Goal: Transaction & Acquisition: Purchase product/service

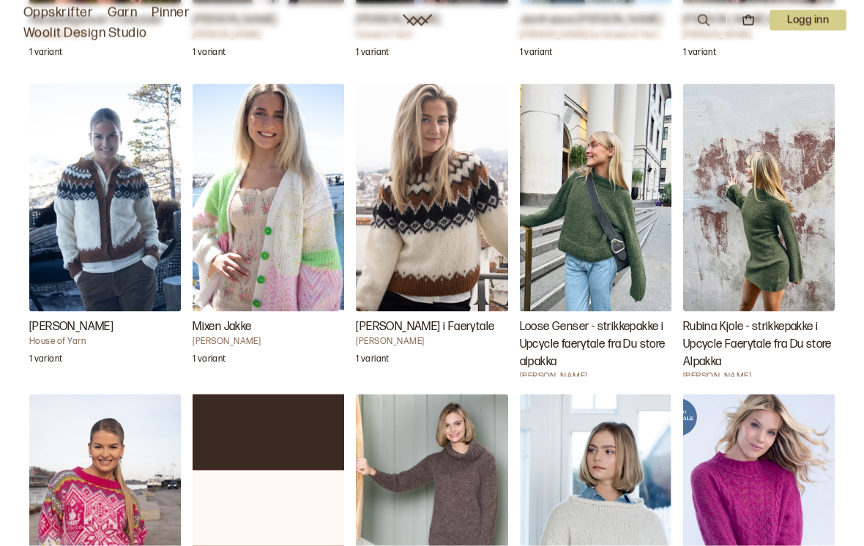
scroll to position [1789, 0]
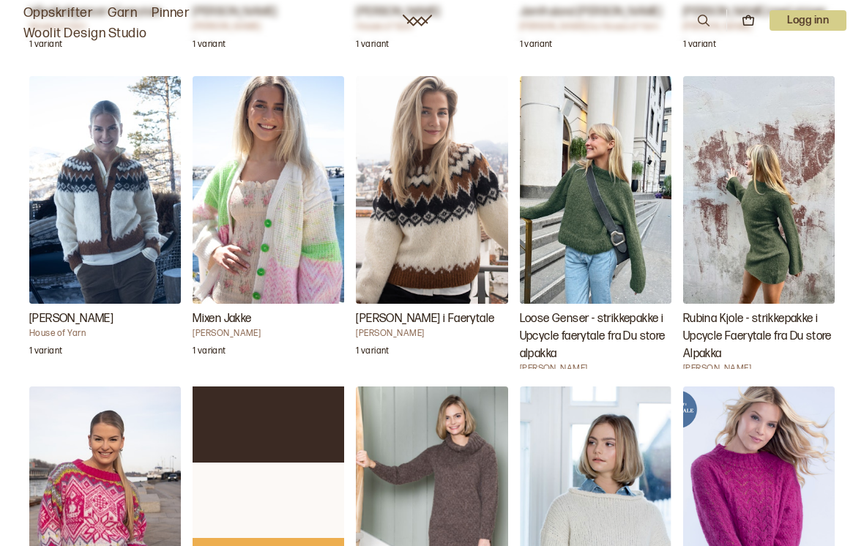
click at [611, 270] on img "Loose Genser - strikkepakke i Upcycle faerytale fra Du store alpakka" at bounding box center [596, 190] width 152 height 228
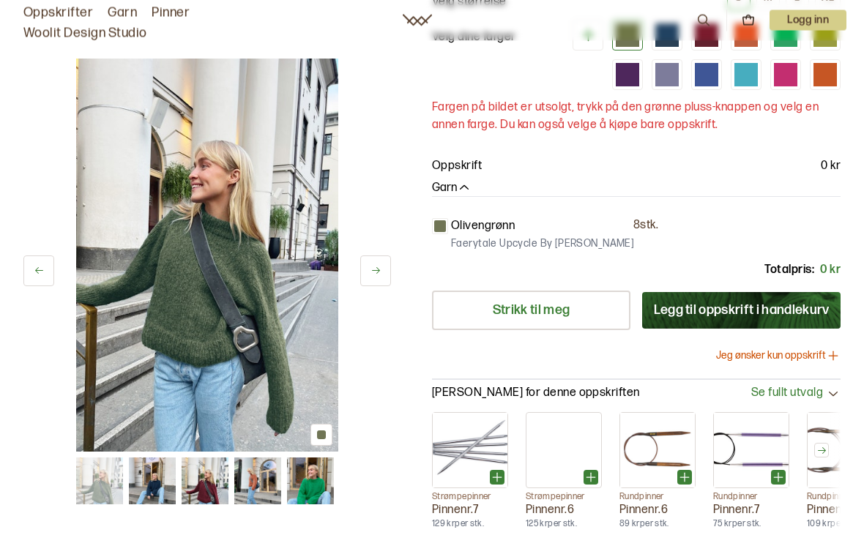
scroll to position [252, 0]
click at [816, 354] on button "Jeg ønsker kun oppskrift" at bounding box center [778, 356] width 124 height 15
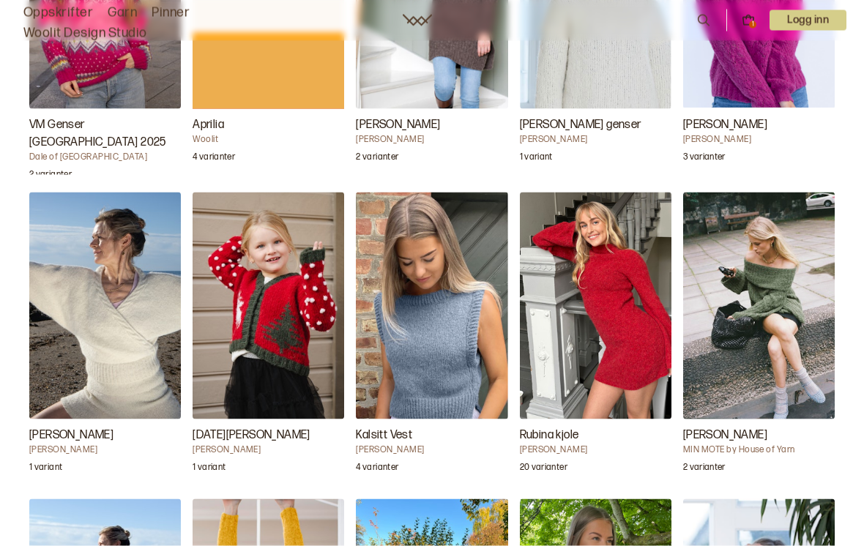
scroll to position [2295, 0]
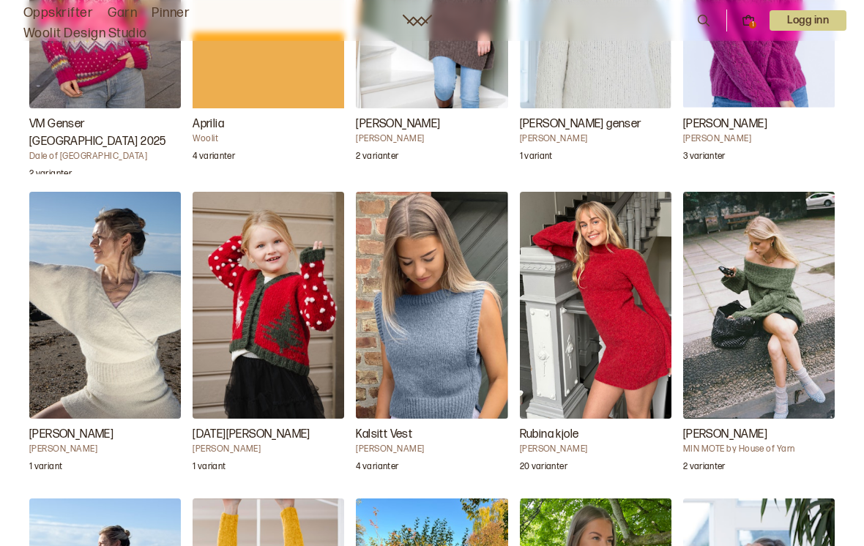
click at [461, 389] on img "Kalsitt Vest" at bounding box center [432, 306] width 152 height 228
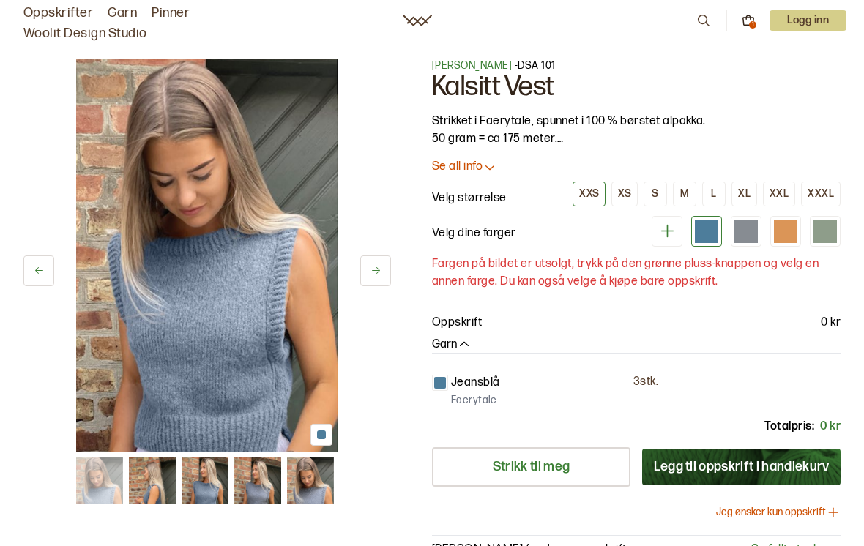
click at [474, 319] on p "Oppskrift" at bounding box center [457, 323] width 50 height 18
click at [831, 326] on p "0 kr" at bounding box center [831, 323] width 20 height 18
click at [684, 184] on button "M" at bounding box center [684, 194] width 23 height 25
click at [478, 324] on p "Oppskrift" at bounding box center [457, 323] width 50 height 18
click at [453, 349] on button "Garn" at bounding box center [452, 345] width 40 height 15
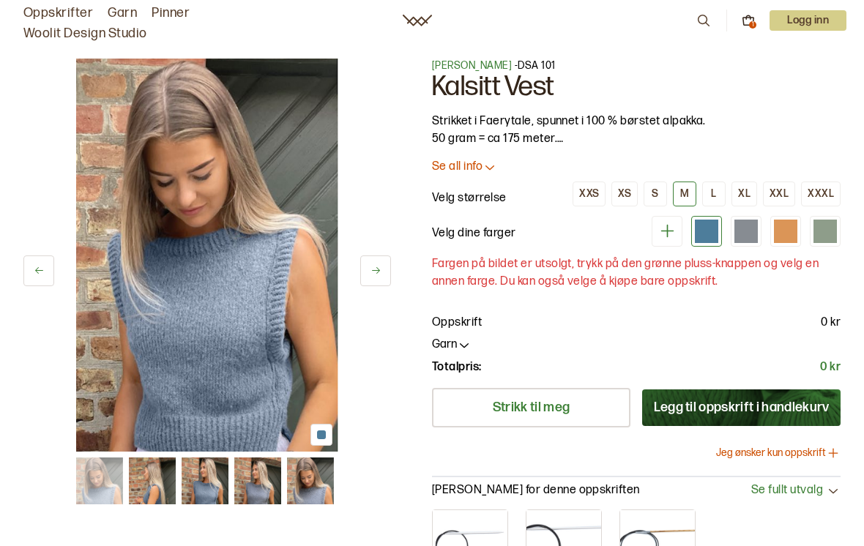
click at [836, 319] on p "0 kr" at bounding box center [831, 323] width 20 height 18
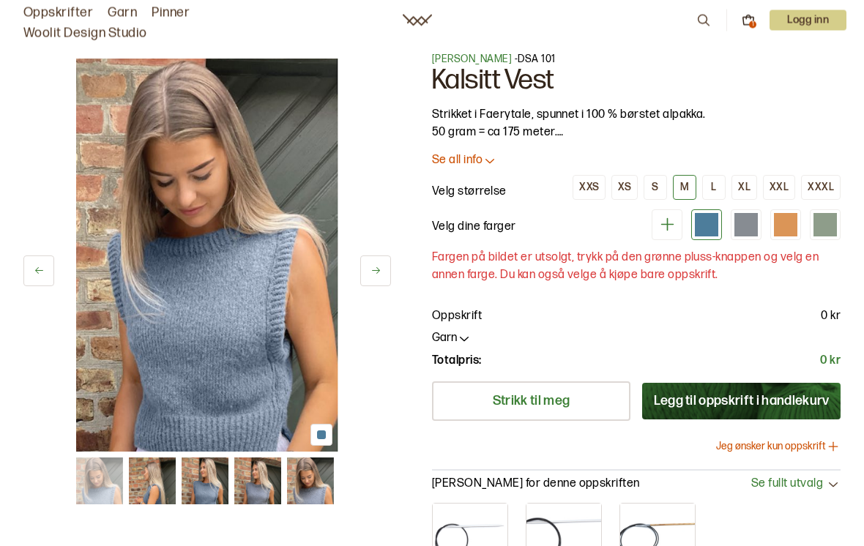
scroll to position [7, 0]
click at [656, 278] on p "Fargen på bildet er utsolgt, trykk på den grønne pluss-knappen og velg en annen…" at bounding box center [636, 266] width 409 height 35
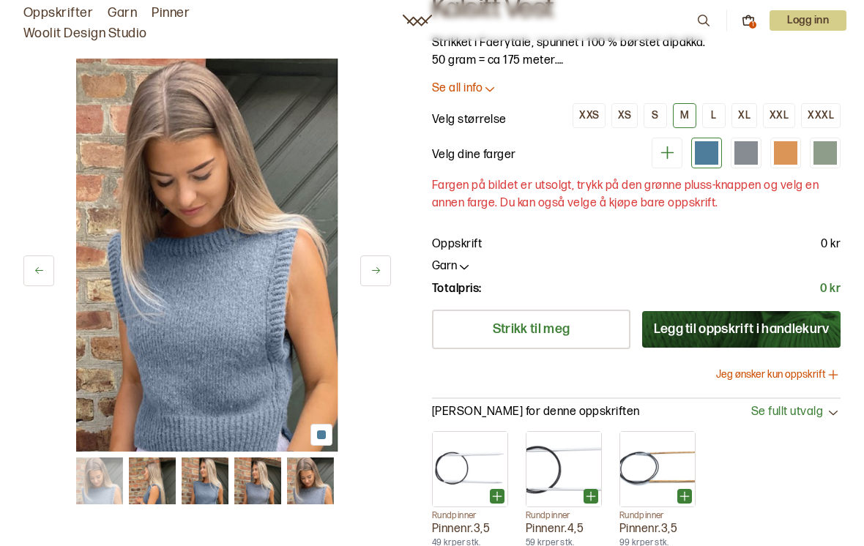
scroll to position [71, 0]
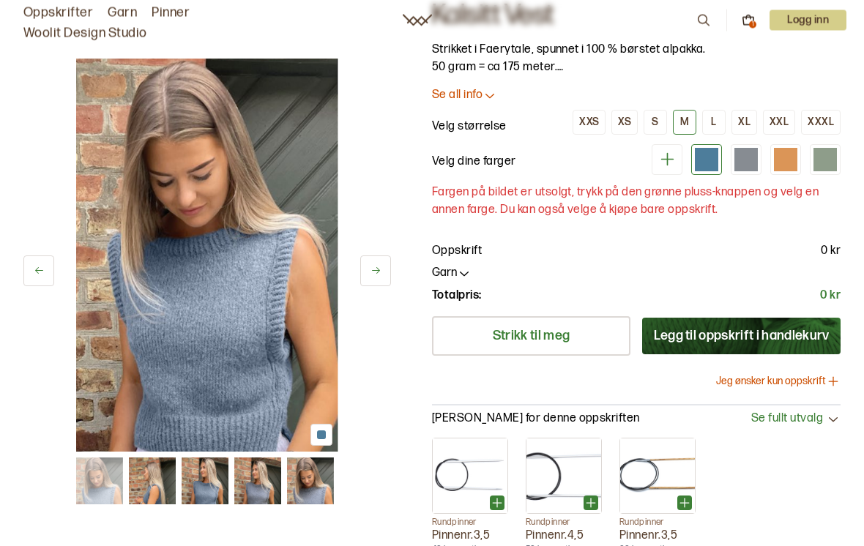
click at [810, 380] on button "Jeg ønsker kun oppskrift" at bounding box center [778, 382] width 124 height 15
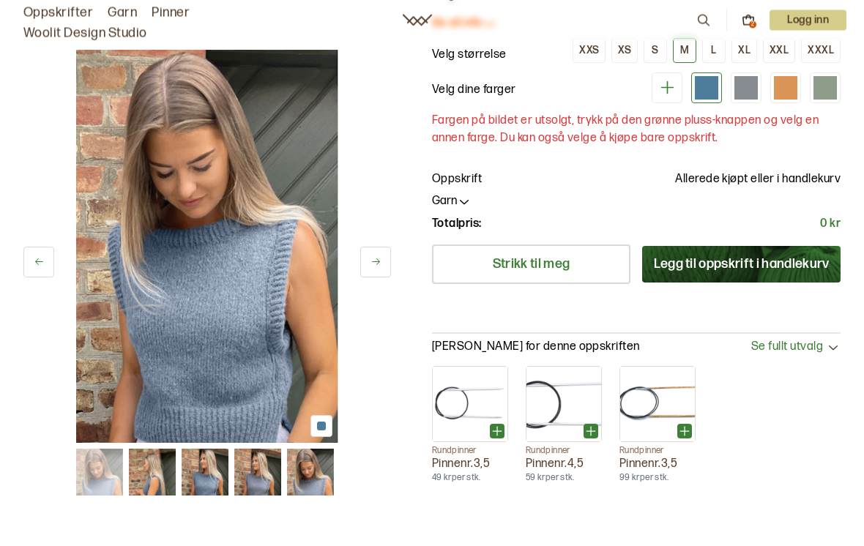
scroll to position [0, 0]
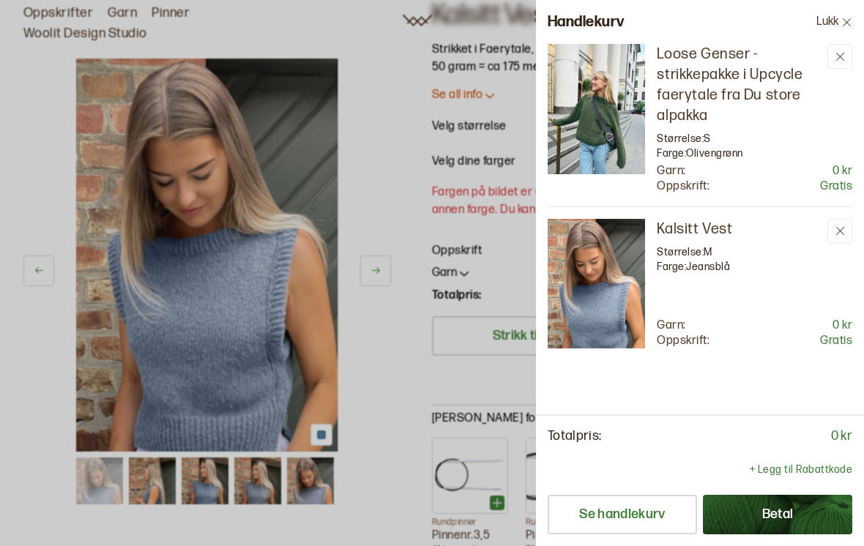
click at [786, 517] on button "Betal" at bounding box center [777, 515] width 149 height 40
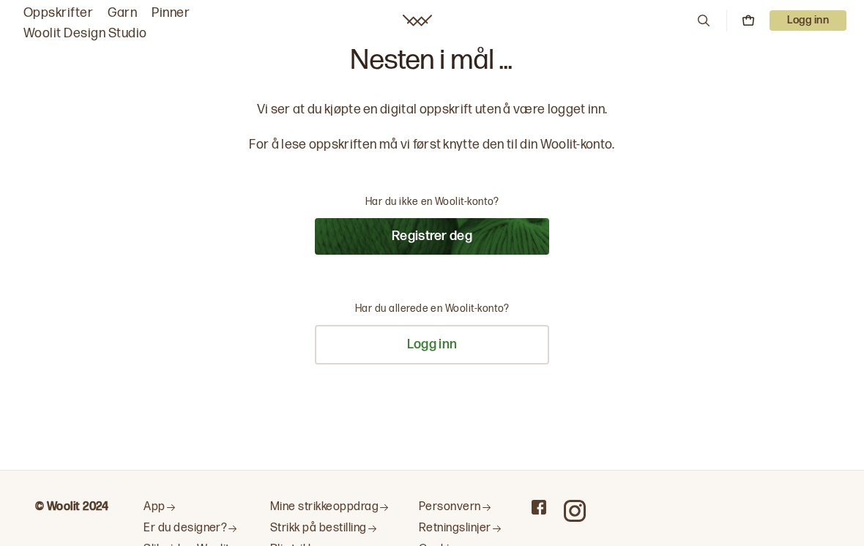
click at [476, 234] on button "Registrer deg" at bounding box center [432, 236] width 234 height 37
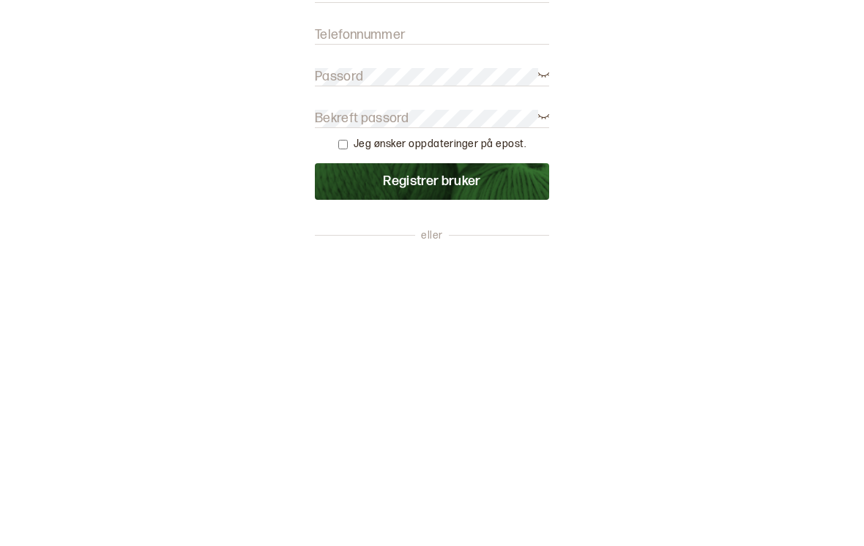
click at [415, 328] on input "Telefonnummer" at bounding box center [432, 337] width 234 height 18
type input "98069445"
click at [406, 230] on form "Fornavn Etternavn Epost Telefonnummer 98069445 Passord Bekreft passord Jeg ønsk…" at bounding box center [432, 366] width 234 height 272
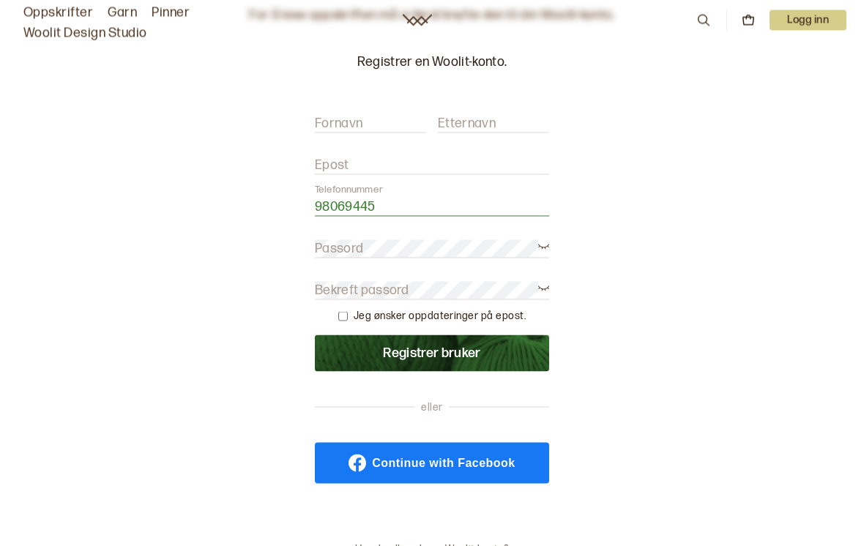
scroll to position [107, 0]
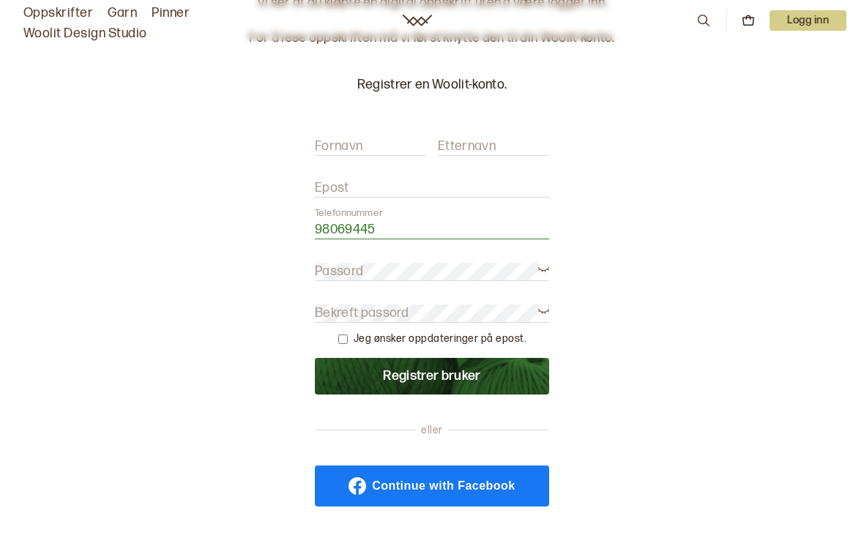
click at [384, 139] on input "Fornavn" at bounding box center [370, 147] width 111 height 18
type input "[PERSON_NAME]"
click at [485, 138] on label "Etternavn" at bounding box center [467, 147] width 58 height 18
click at [485, 138] on input "Etternavn" at bounding box center [493, 147] width 111 height 18
type input "Jacobsen"
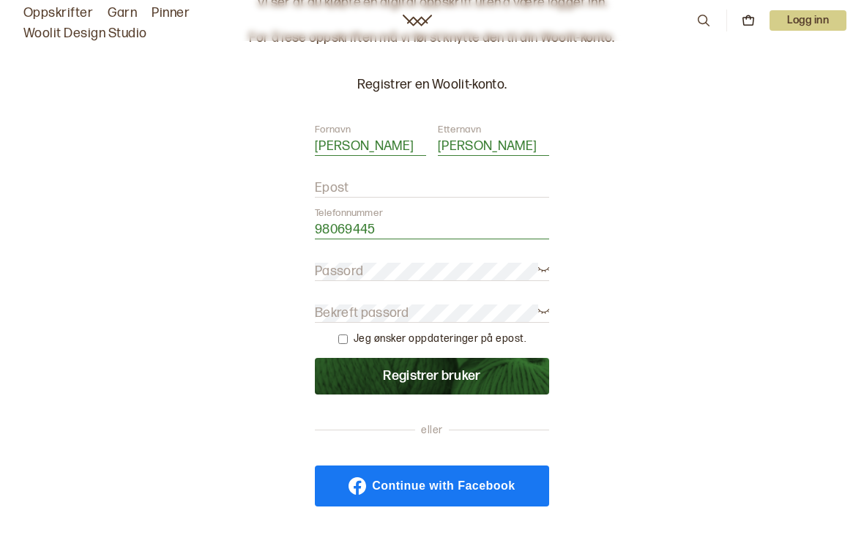
click at [436, 185] on input "Epost" at bounding box center [432, 188] width 234 height 18
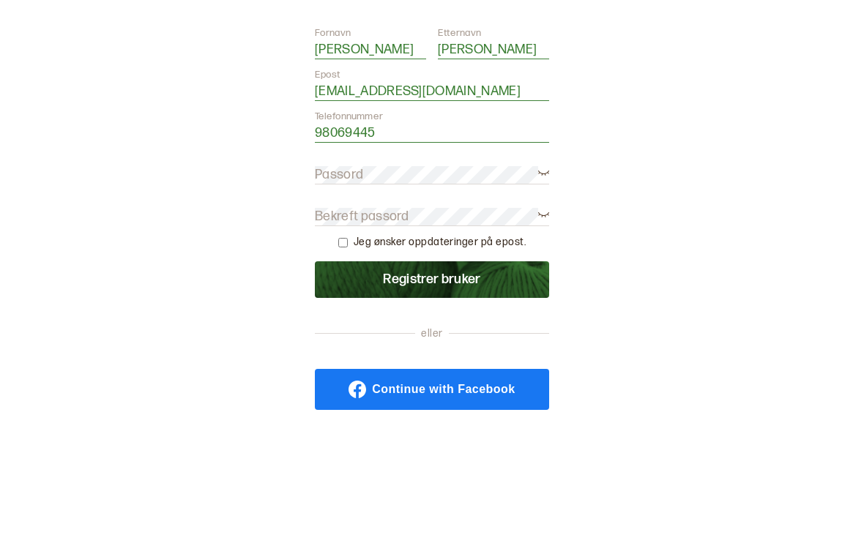
type input "lisenjac@gmail.com"
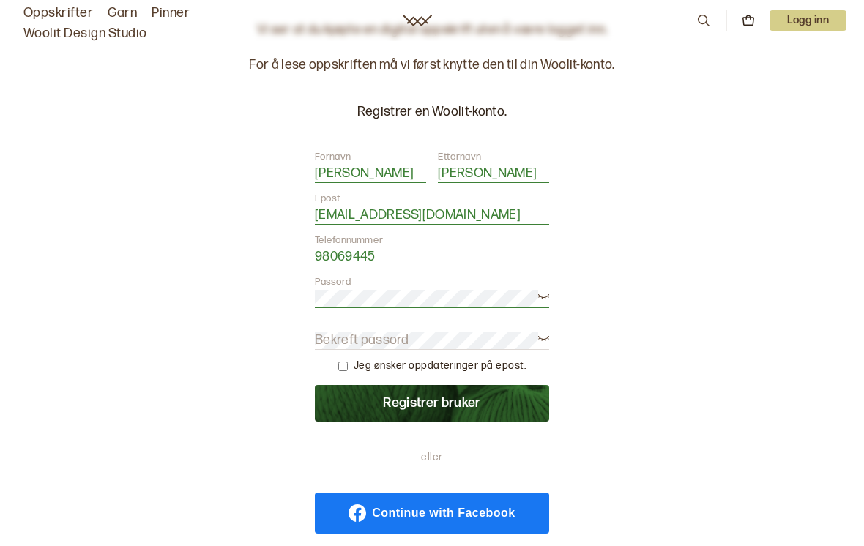
scroll to position [79, 0]
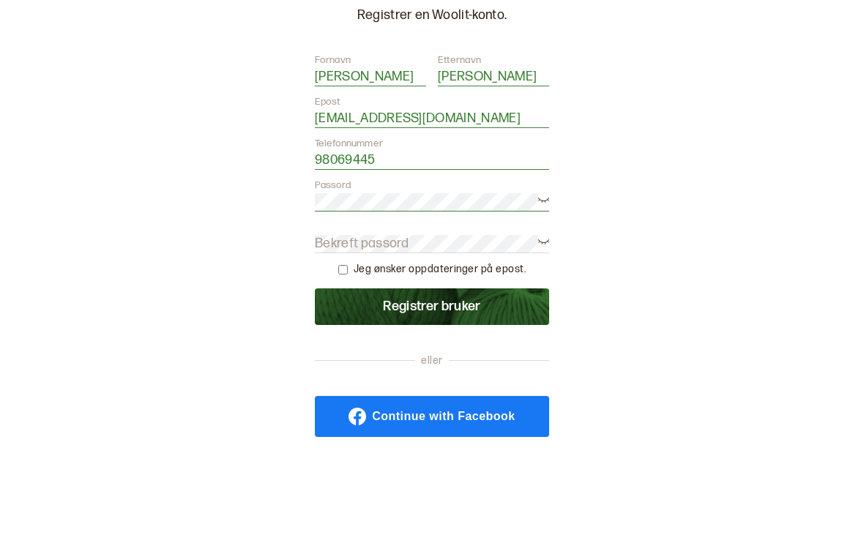
click at [548, 291] on icon at bounding box center [543, 296] width 11 height 11
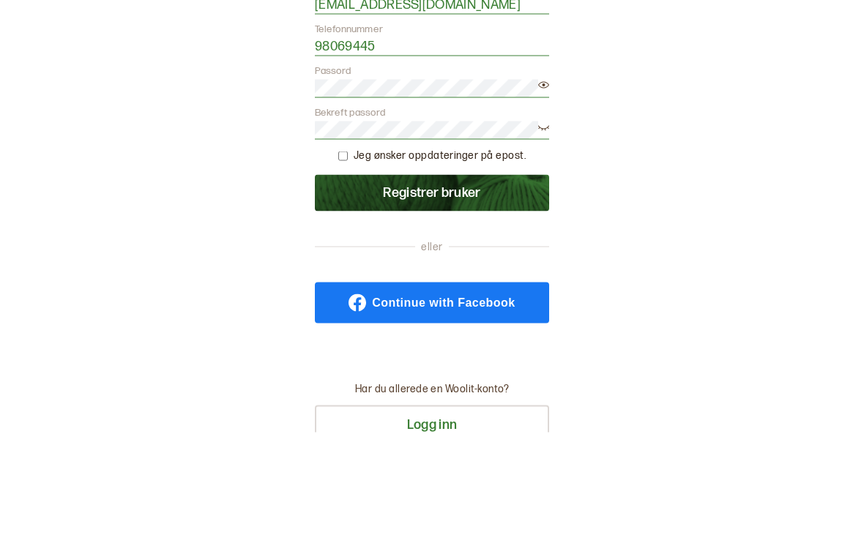
click at [345, 265] on input "checkbox" at bounding box center [343, 270] width 10 height 10
checkbox input "true"
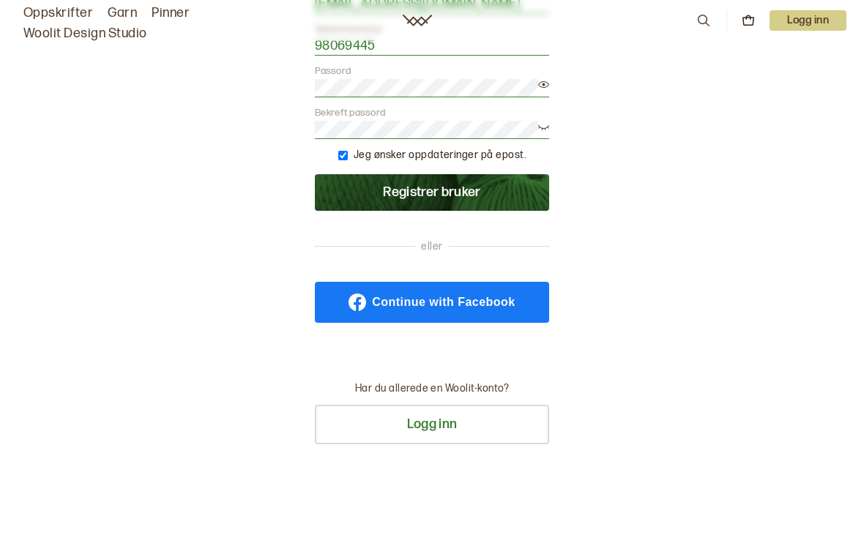
click at [441, 199] on button "Registrer bruker" at bounding box center [432, 192] width 234 height 37
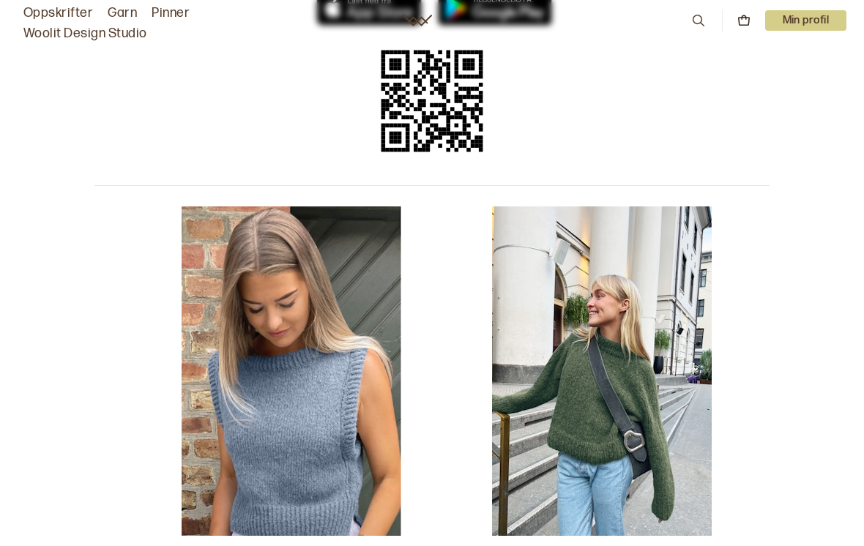
scroll to position [204, 0]
click at [270, 398] on img "Kalsitt Vest" at bounding box center [292, 371] width 220 height 329
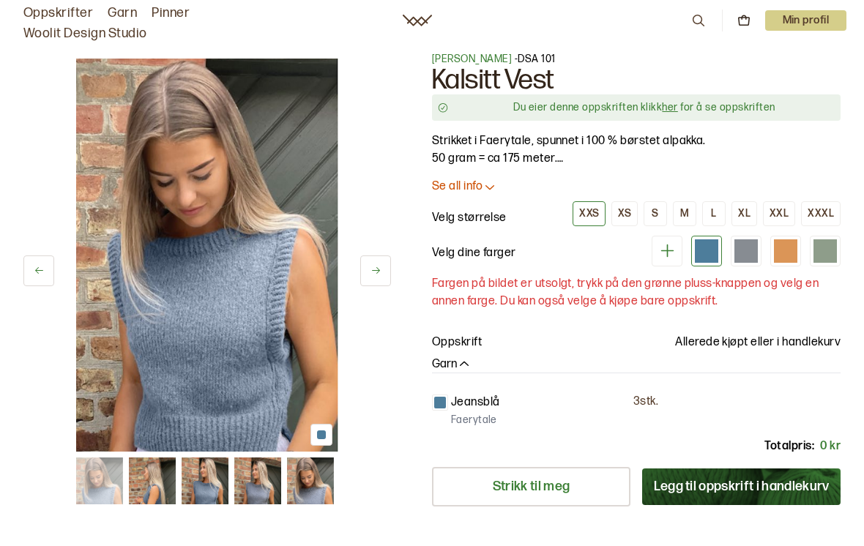
scroll to position [10, 0]
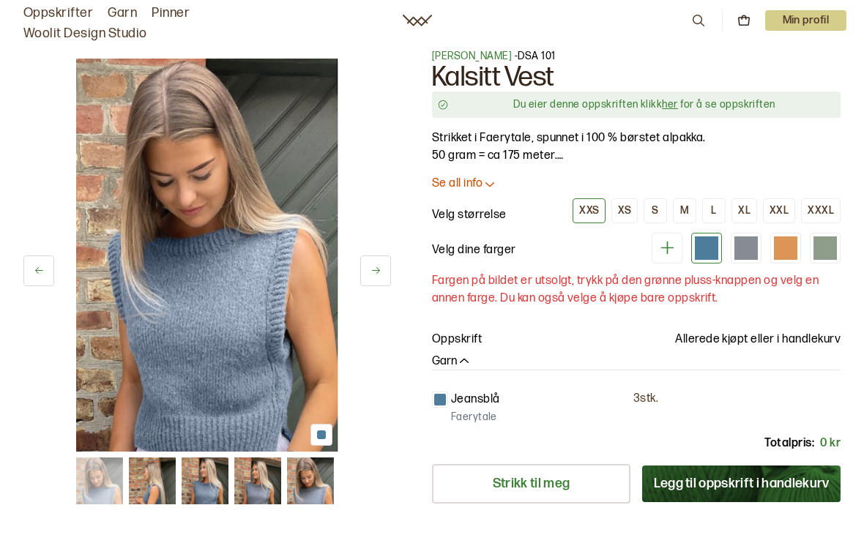
click at [756, 483] on button "Legg til oppskrift i handlekurv" at bounding box center [741, 484] width 198 height 37
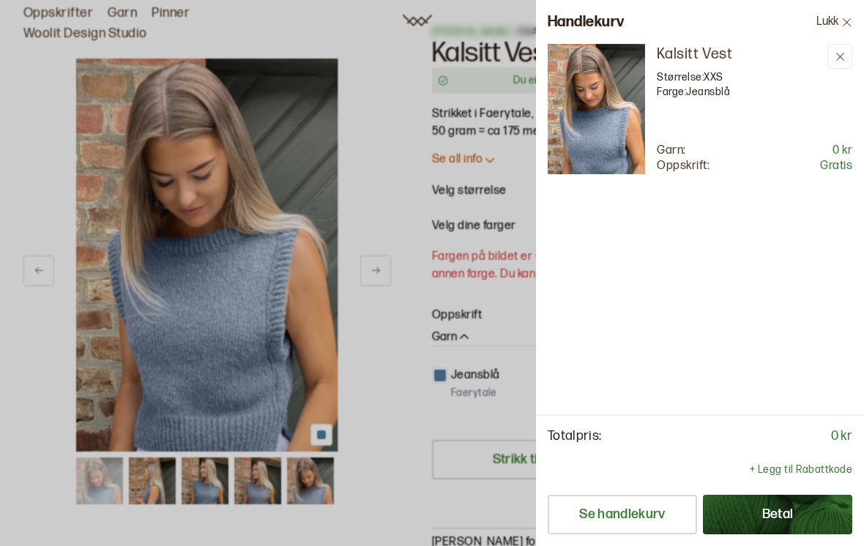
scroll to position [27, 0]
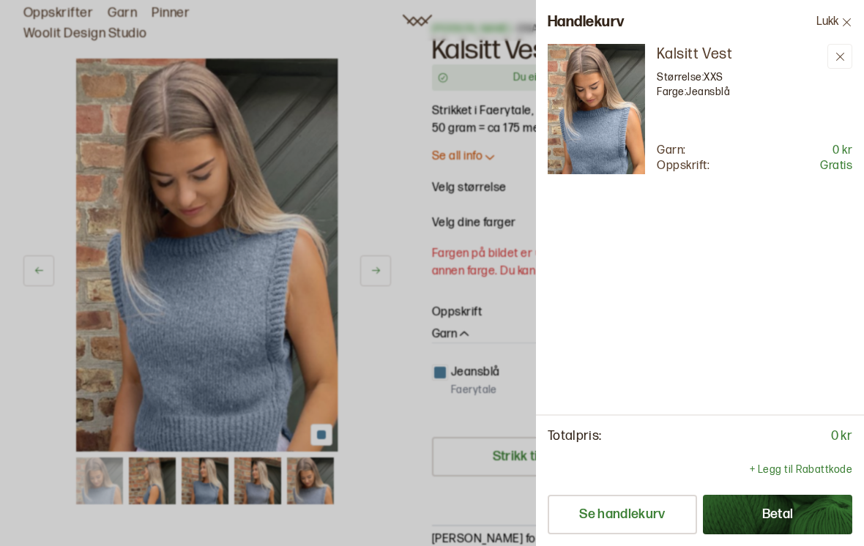
click at [767, 535] on button "Betal" at bounding box center [777, 515] width 149 height 40
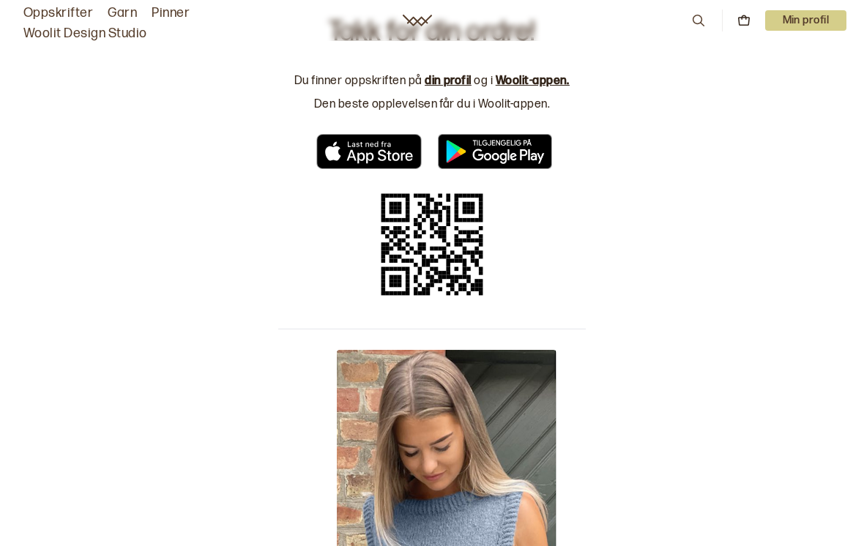
scroll to position [10, 0]
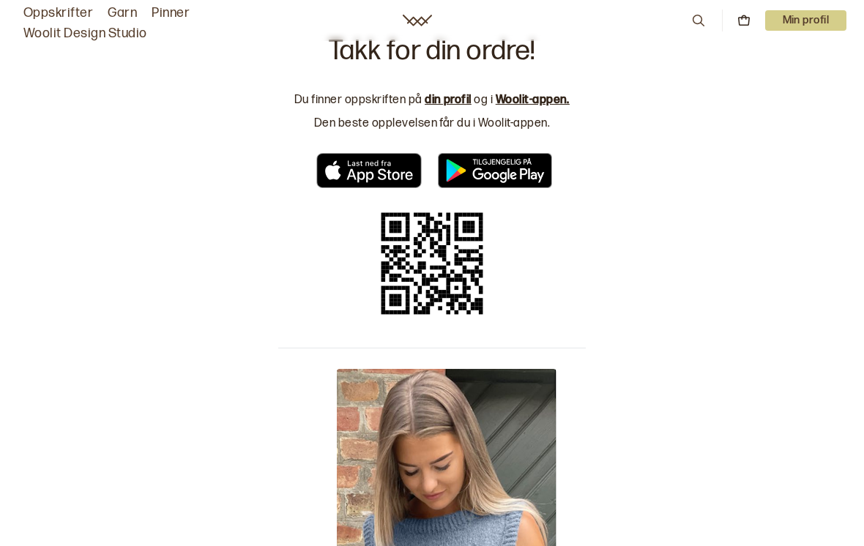
click at [803, 24] on p "Min profil" at bounding box center [806, 20] width 82 height 21
click at [759, 59] on span "Profil" at bounding box center [755, 59] width 27 height 14
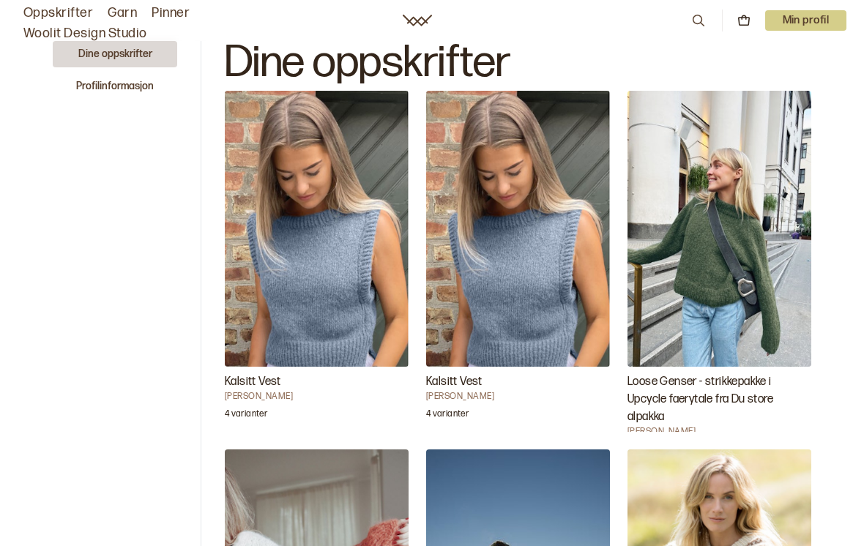
click at [552, 276] on img "Kalsitt Vest" at bounding box center [518, 229] width 184 height 276
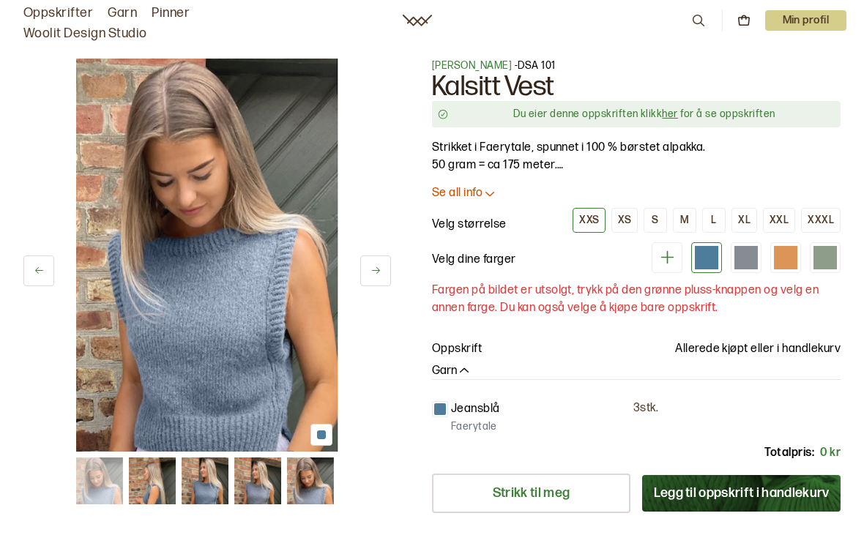
click at [673, 121] on div "Du eier denne oppskriften klikk her for å se oppskriften" at bounding box center [644, 114] width 381 height 15
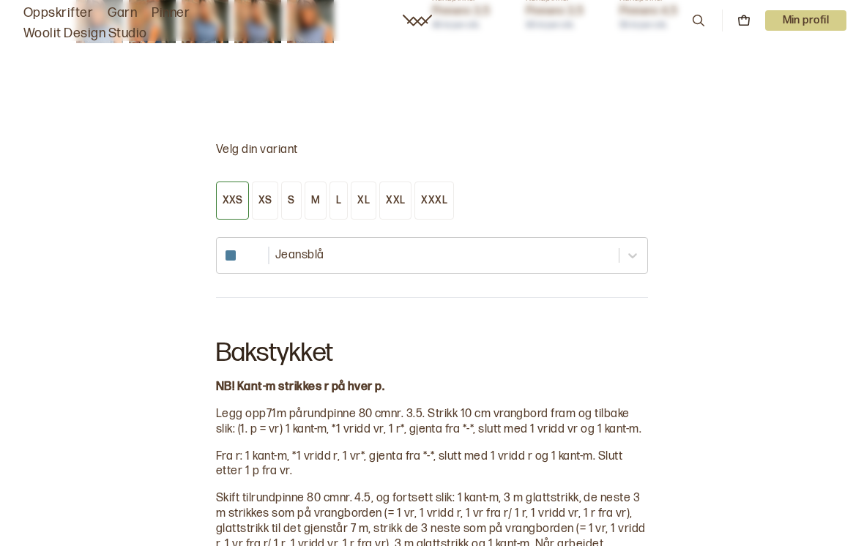
scroll to position [681, 0]
click at [313, 195] on div "M" at bounding box center [315, 201] width 9 height 13
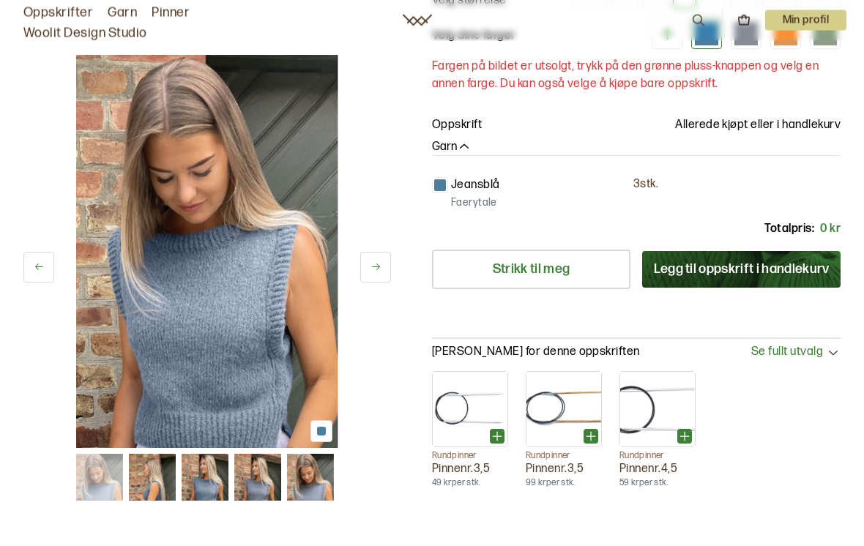
scroll to position [224, 0]
